Goal: Book appointment/travel/reservation

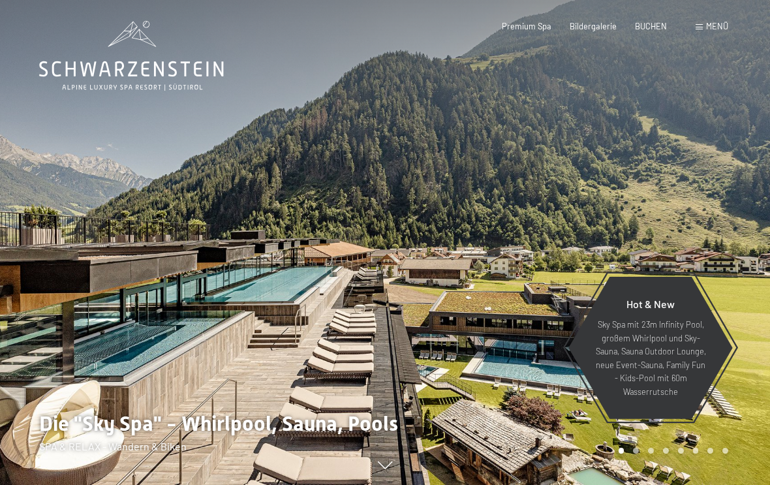
click at [702, 27] on span at bounding box center [698, 27] width 7 height 6
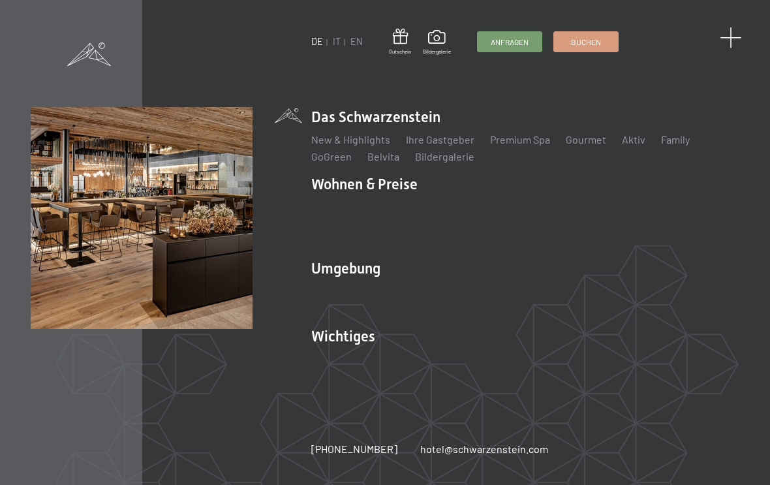
click at [729, 40] on span at bounding box center [730, 38] width 22 height 22
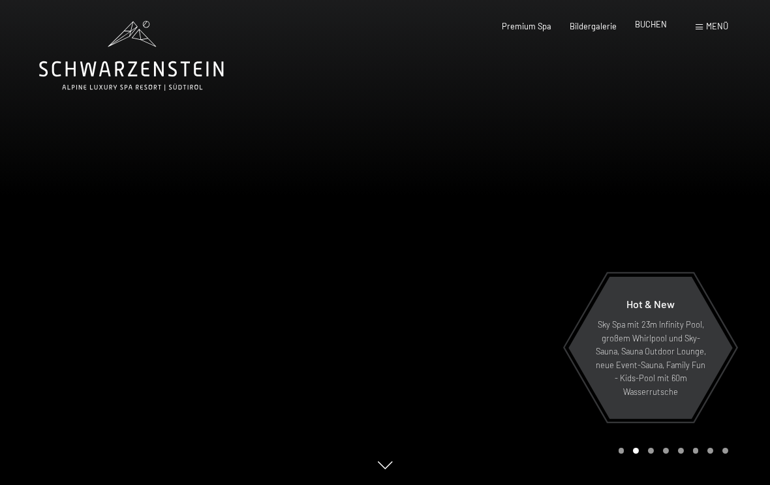
click at [647, 27] on span "BUCHEN" at bounding box center [651, 24] width 32 height 10
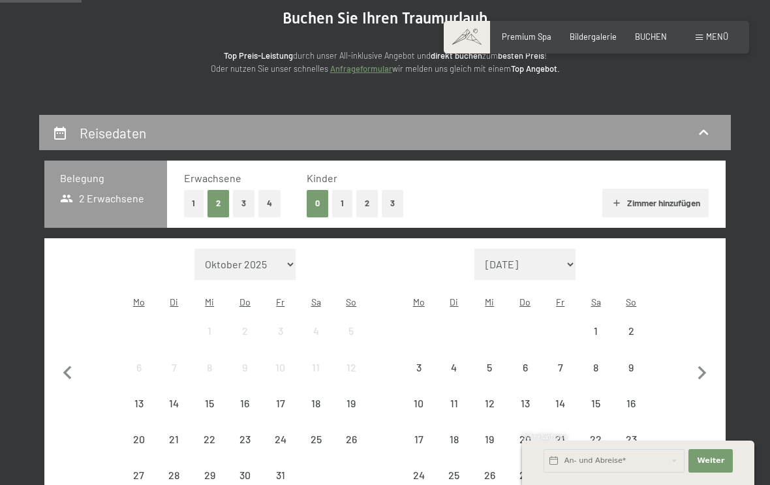
scroll to position [149, 0]
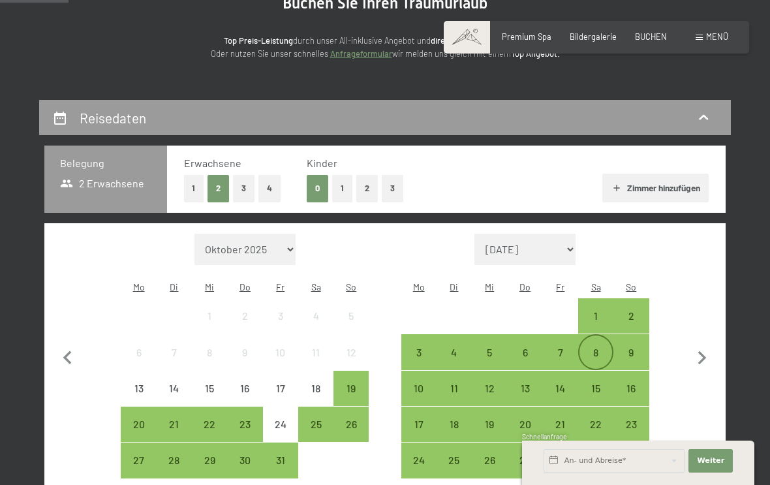
click at [600, 347] on div "8" at bounding box center [595, 363] width 33 height 33
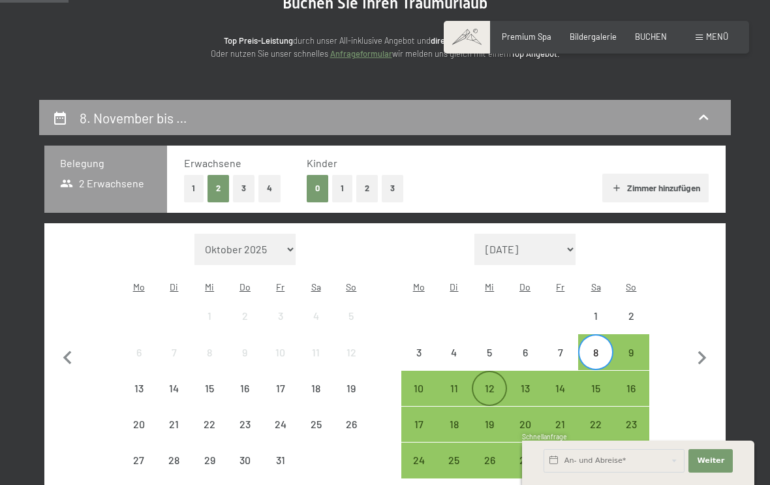
click at [490, 383] on div "12" at bounding box center [489, 399] width 33 height 33
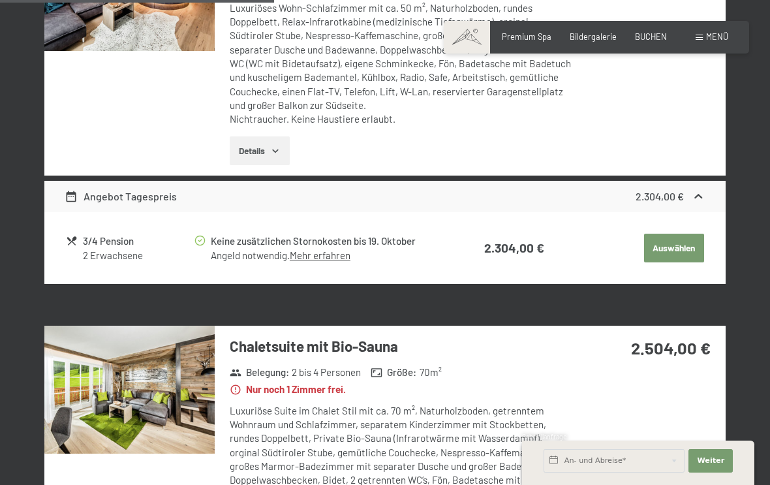
scroll to position [894, 0]
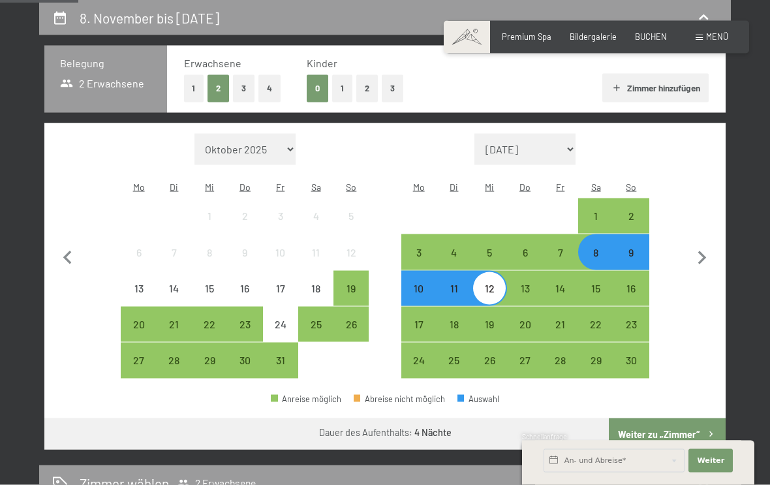
click at [628, 247] on div "9" at bounding box center [630, 263] width 33 height 33
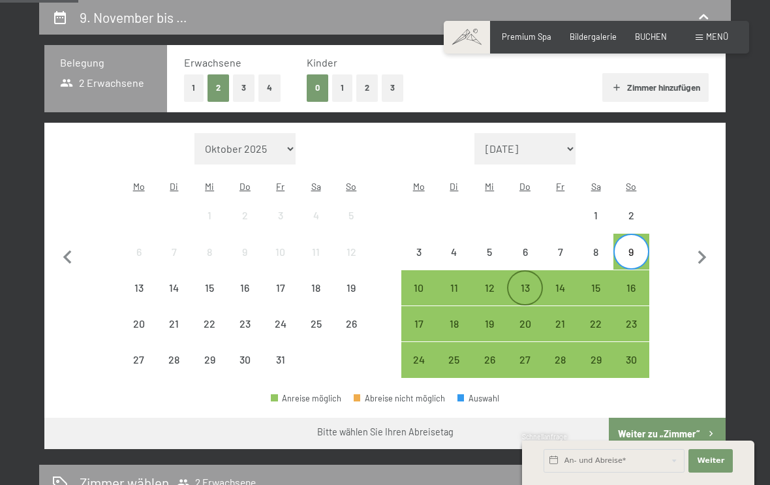
click at [526, 282] on div "13" at bounding box center [524, 298] width 33 height 33
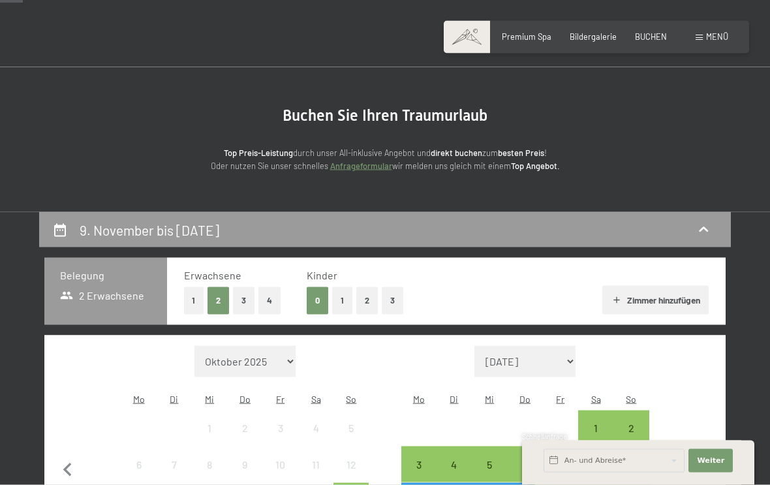
scroll to position [0, 0]
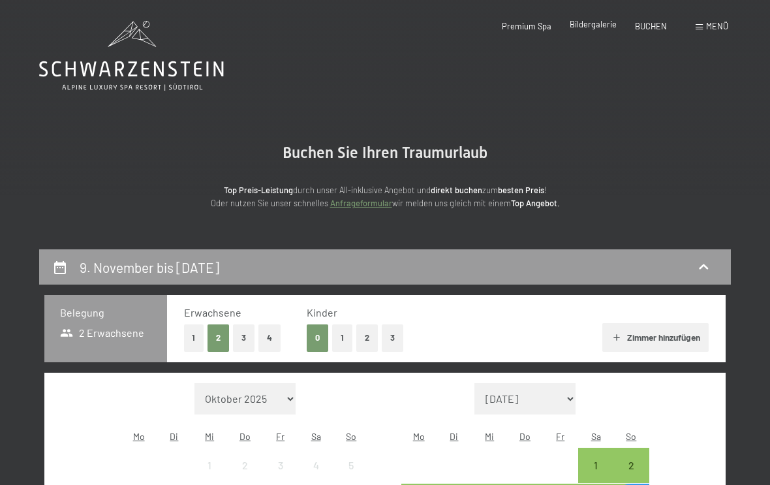
click at [583, 23] on span "Bildergalerie" at bounding box center [592, 24] width 47 height 10
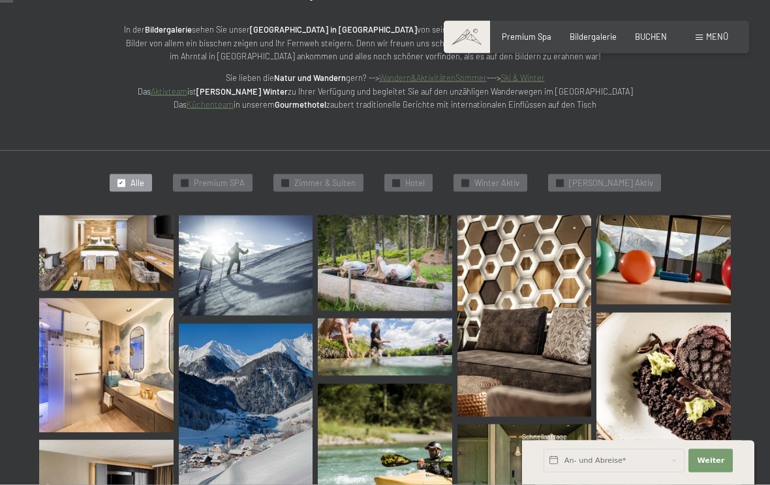
scroll to position [186, 0]
click at [106, 251] on img at bounding box center [106, 253] width 134 height 76
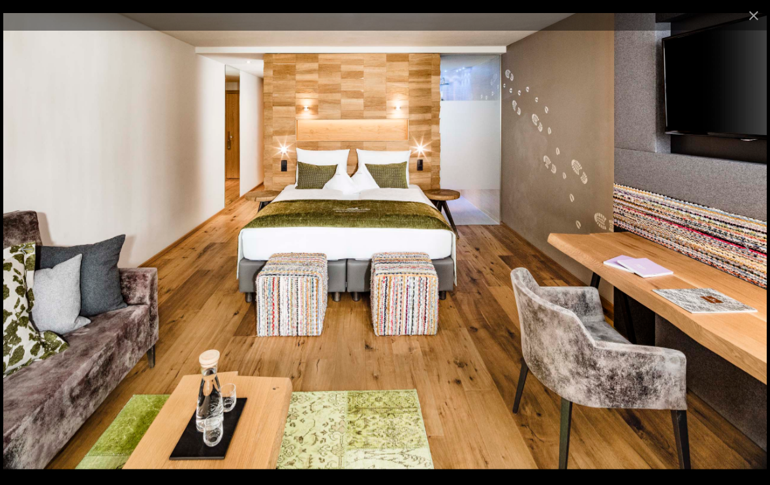
scroll to position [110, 0]
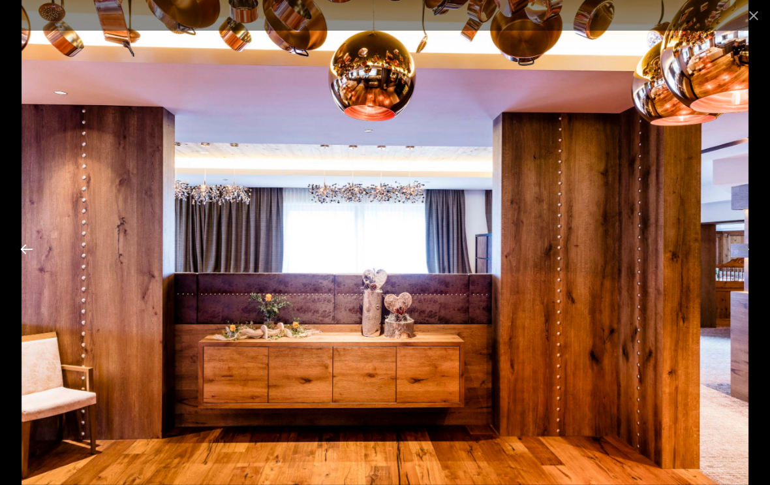
click at [18, 249] on button "Previous slide" at bounding box center [26, 248] width 27 height 25
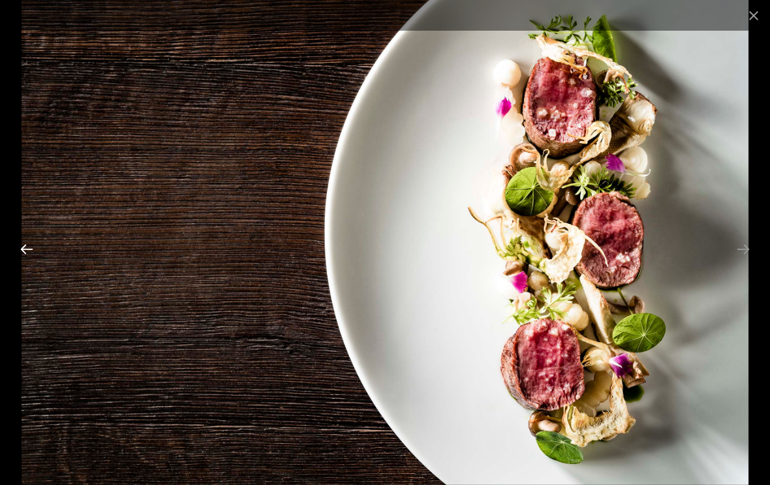
click at [22, 239] on button "Previous slide" at bounding box center [26, 248] width 27 height 25
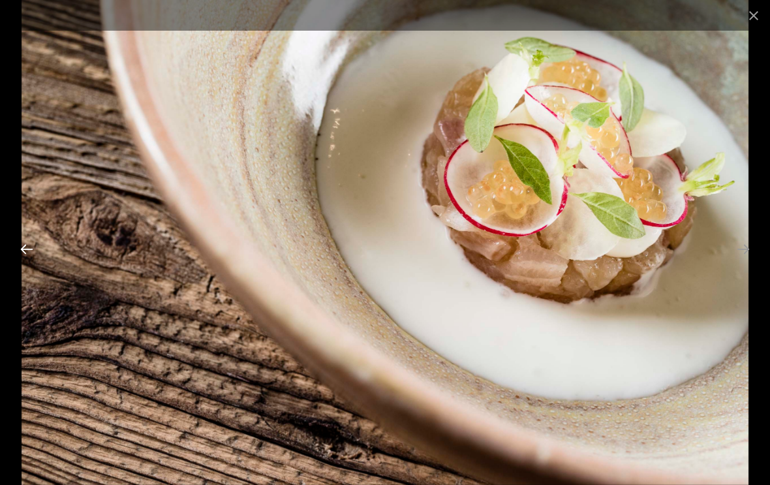
click at [20, 239] on button "Previous slide" at bounding box center [26, 248] width 27 height 25
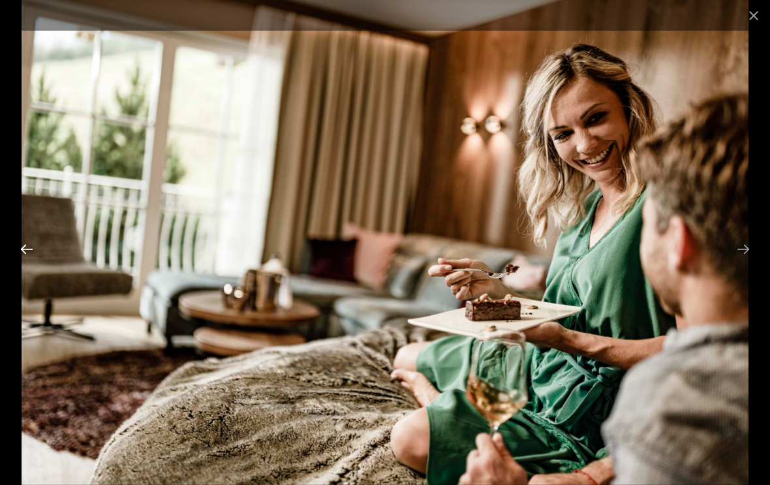
click at [18, 238] on button "Previous slide" at bounding box center [26, 248] width 27 height 25
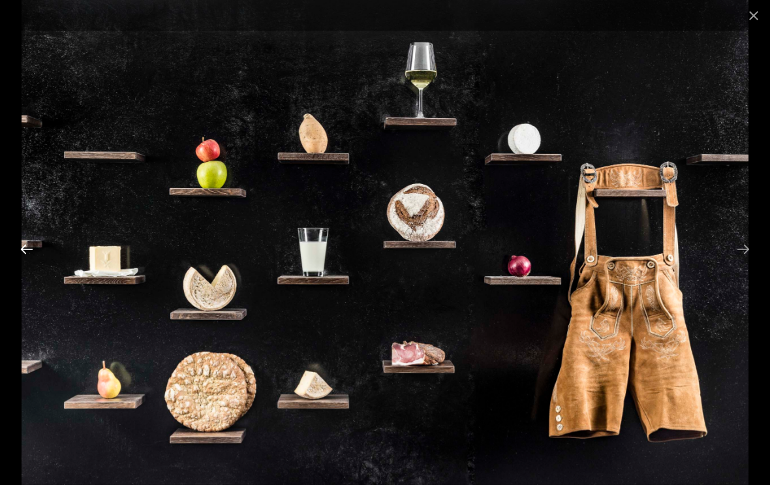
click at [23, 247] on button "Previous slide" at bounding box center [26, 248] width 27 height 25
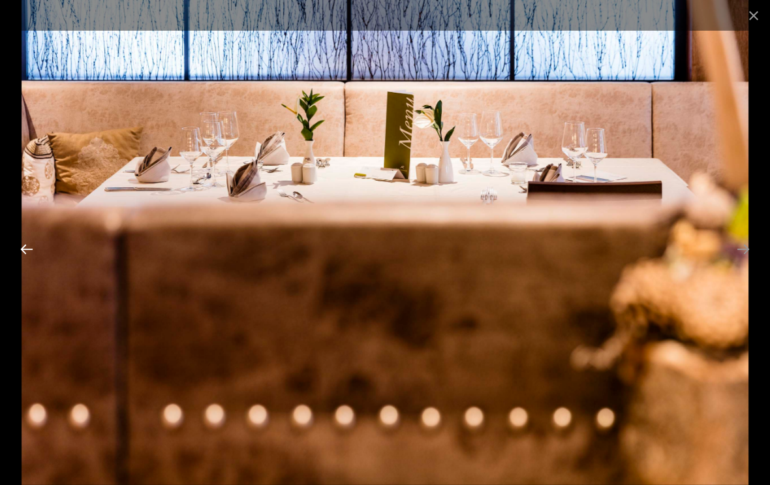
click at [22, 240] on button "Previous slide" at bounding box center [26, 248] width 27 height 25
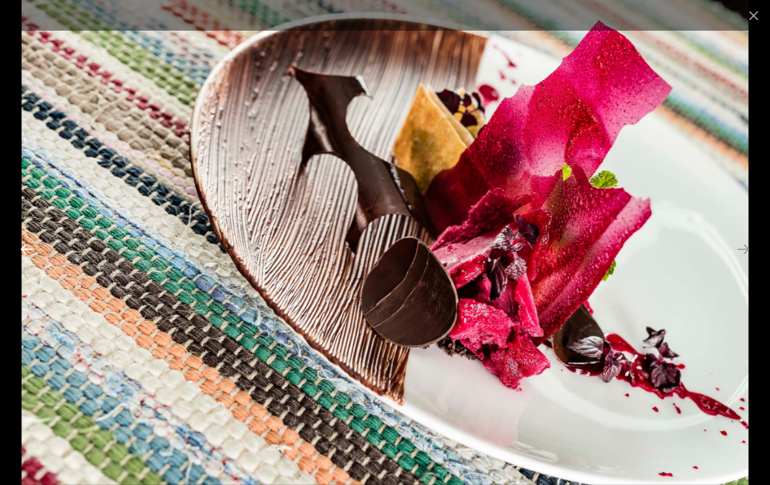
click at [23, 243] on button "Previous slide" at bounding box center [26, 248] width 27 height 25
